Goal: Communication & Community: Answer question/provide support

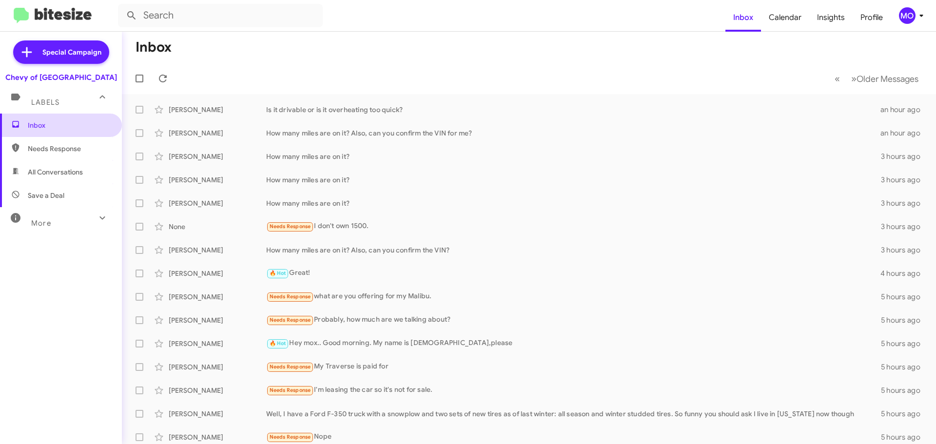
click at [80, 129] on span "Inbox" at bounding box center [69, 125] width 83 height 10
click at [163, 77] on icon at bounding box center [163, 79] width 12 height 12
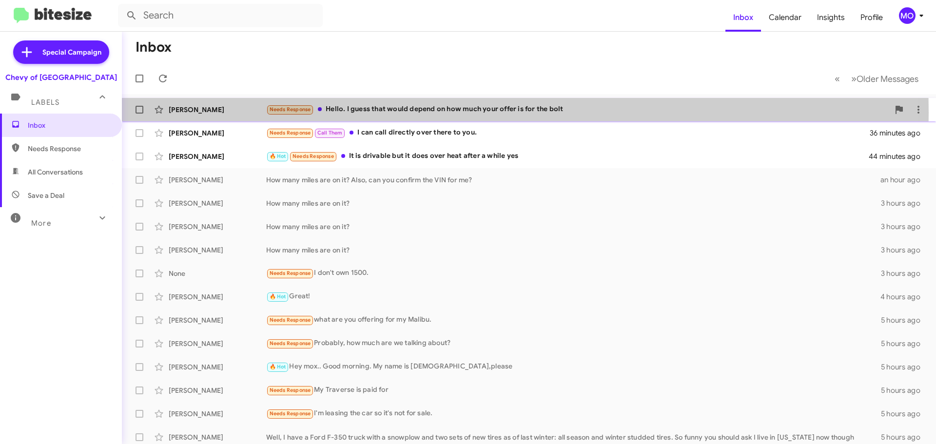
click at [366, 113] on div "Needs Response Hello. I guess that would depend on how much your offer is for t…" at bounding box center [577, 109] width 623 height 11
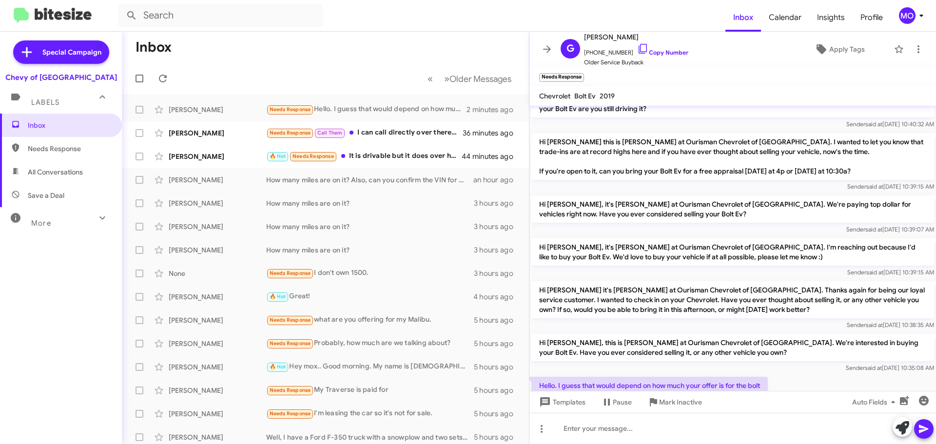
scroll to position [162, 0]
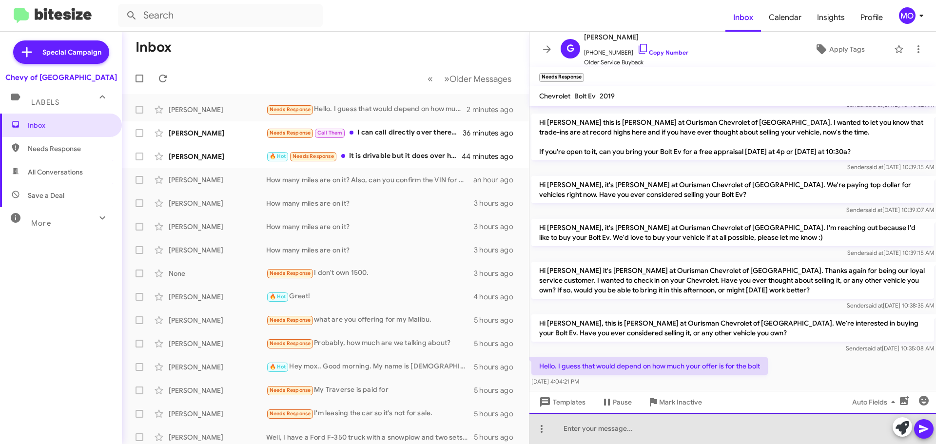
click at [612, 425] on div at bounding box center [733, 428] width 407 height 31
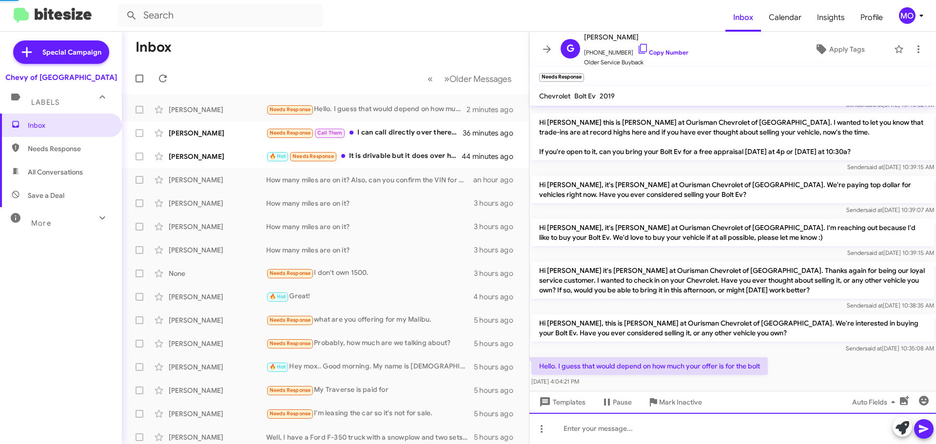
scroll to position [0, 0]
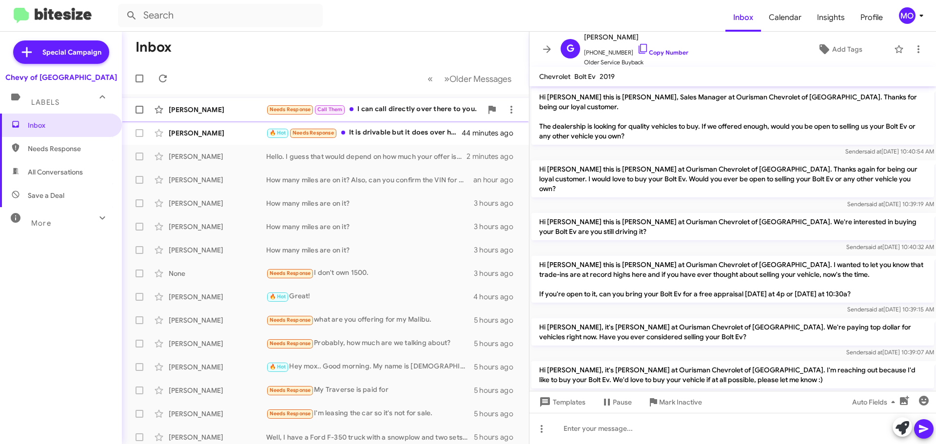
click at [378, 102] on div "[PERSON_NAME] Needs Response Call Them I can call directly over there to you. 3…" at bounding box center [326, 110] width 392 height 20
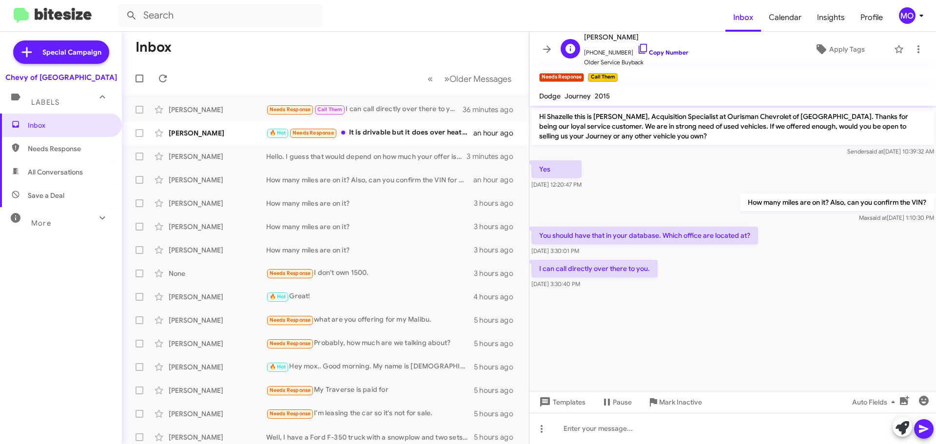
click at [639, 49] on icon at bounding box center [643, 49] width 8 height 10
click at [536, 436] on button at bounding box center [542, 429] width 20 height 20
click at [656, 351] on div at bounding box center [468, 222] width 936 height 444
click at [913, 54] on icon at bounding box center [919, 49] width 12 height 12
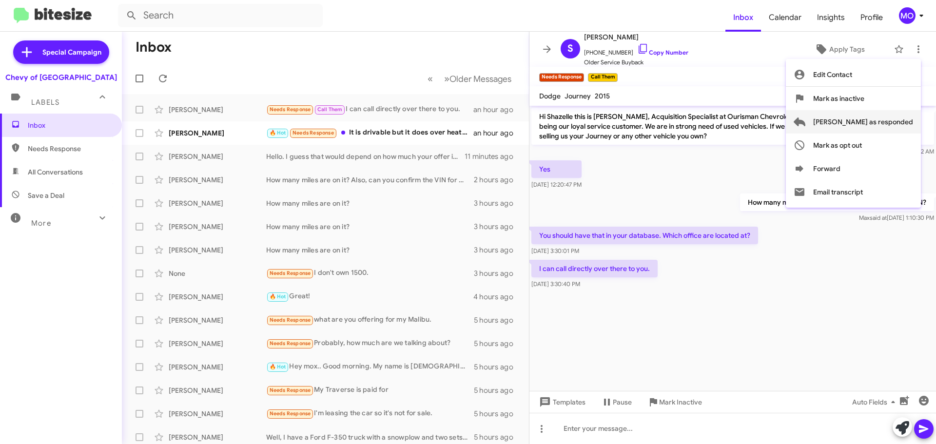
click at [891, 120] on span "[PERSON_NAME] as responded" at bounding box center [864, 121] width 100 height 23
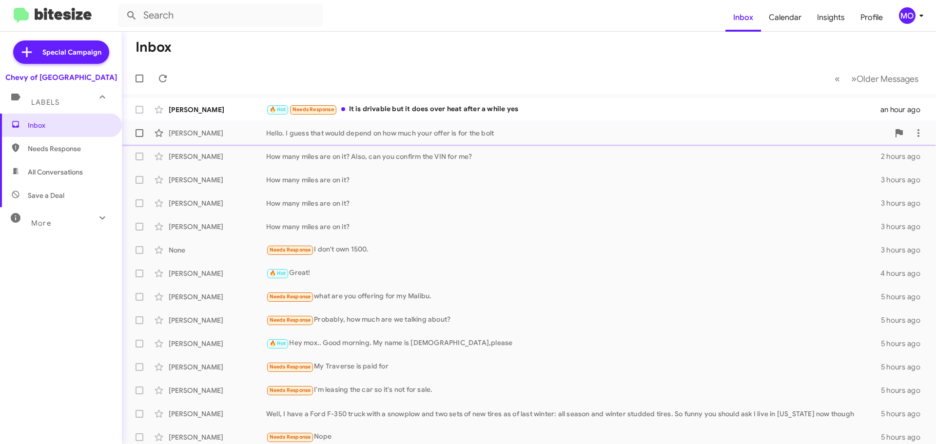
click at [224, 143] on span "[PERSON_NAME] Hello. I guess that would depend on how much your offer is for th…" at bounding box center [529, 132] width 815 height 23
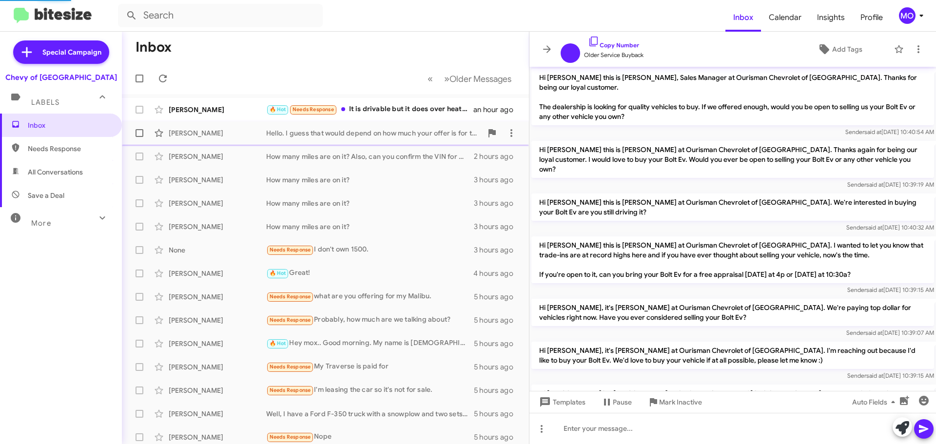
scroll to position [159, 0]
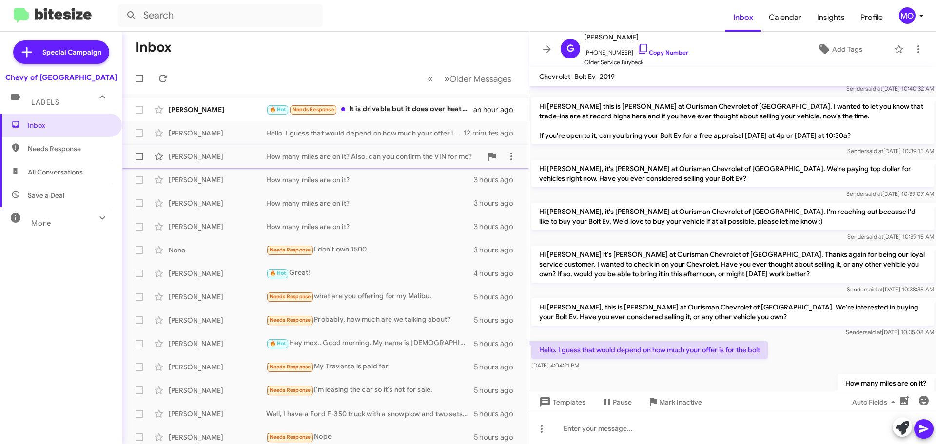
click at [223, 153] on div "[PERSON_NAME]" at bounding box center [218, 157] width 98 height 10
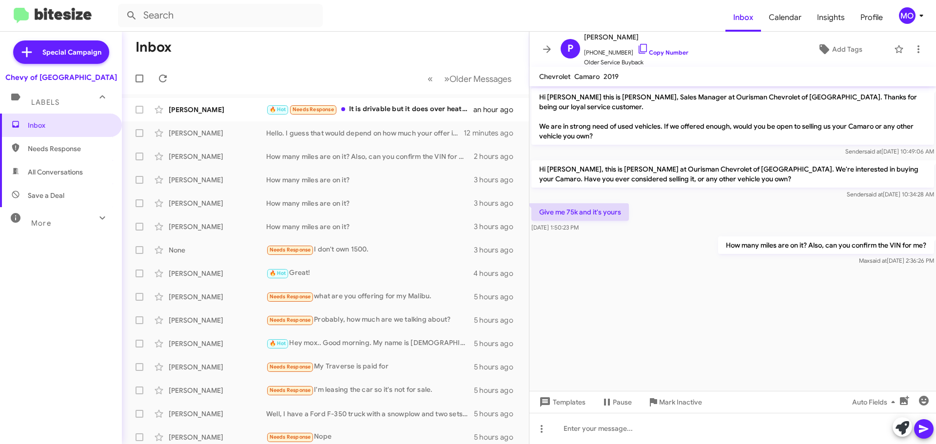
click at [231, 77] on mat-toolbar-row "« Previous » Next Older Messages" at bounding box center [325, 78] width 407 height 31
